Goal: Obtain resource: Obtain resource

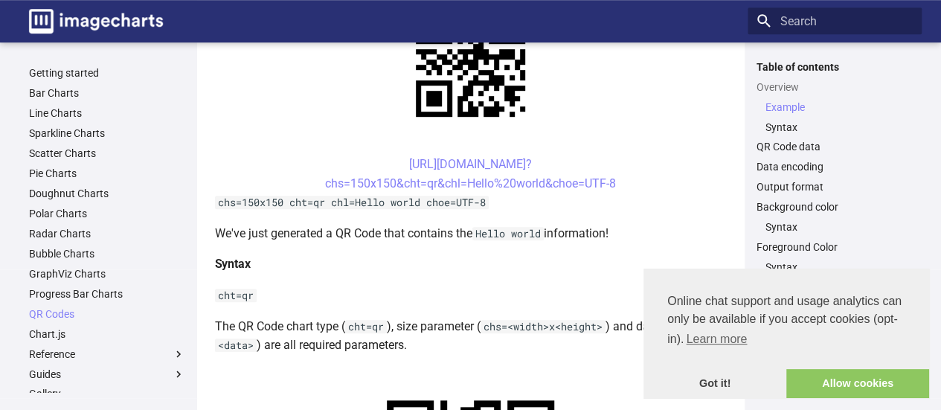
scroll to position [420, 0]
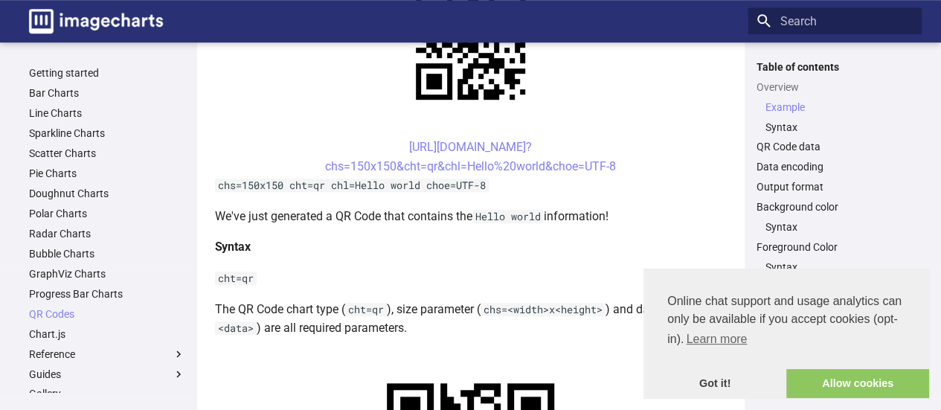
drag, startPoint x: 373, startPoint y: 245, endPoint x: 425, endPoint y: 266, distance: 56.1
copy link "https://image-charts.com/chart? chs=200x200&cht=qr&chl="
